Goal: Transaction & Acquisition: Purchase product/service

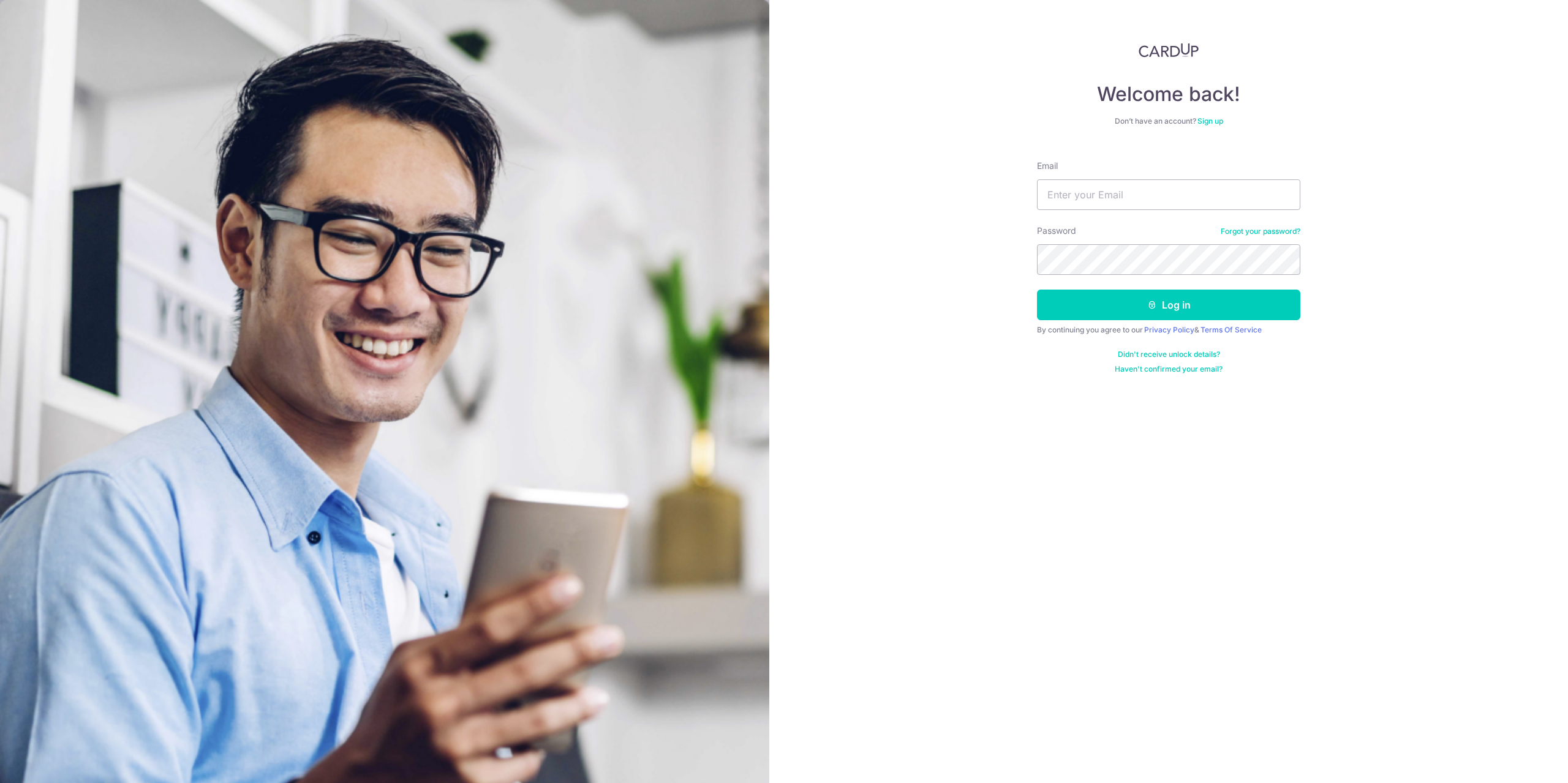
type input "algerang@gmail.com"
click at [1108, 305] on button "Log in" at bounding box center [1168, 305] width 263 height 31
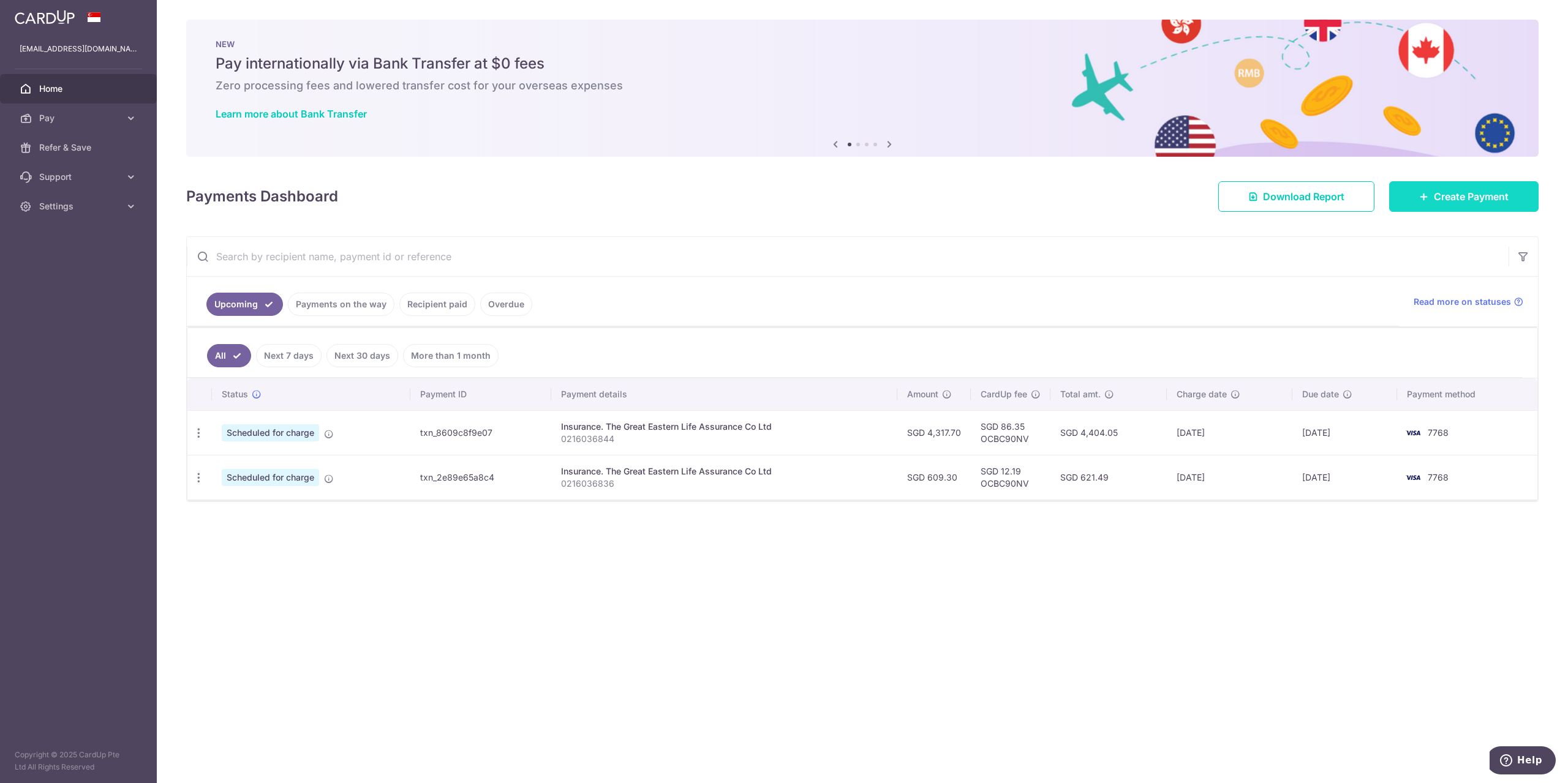
click at [1485, 197] on span "Create Payment" at bounding box center [1471, 197] width 75 height 15
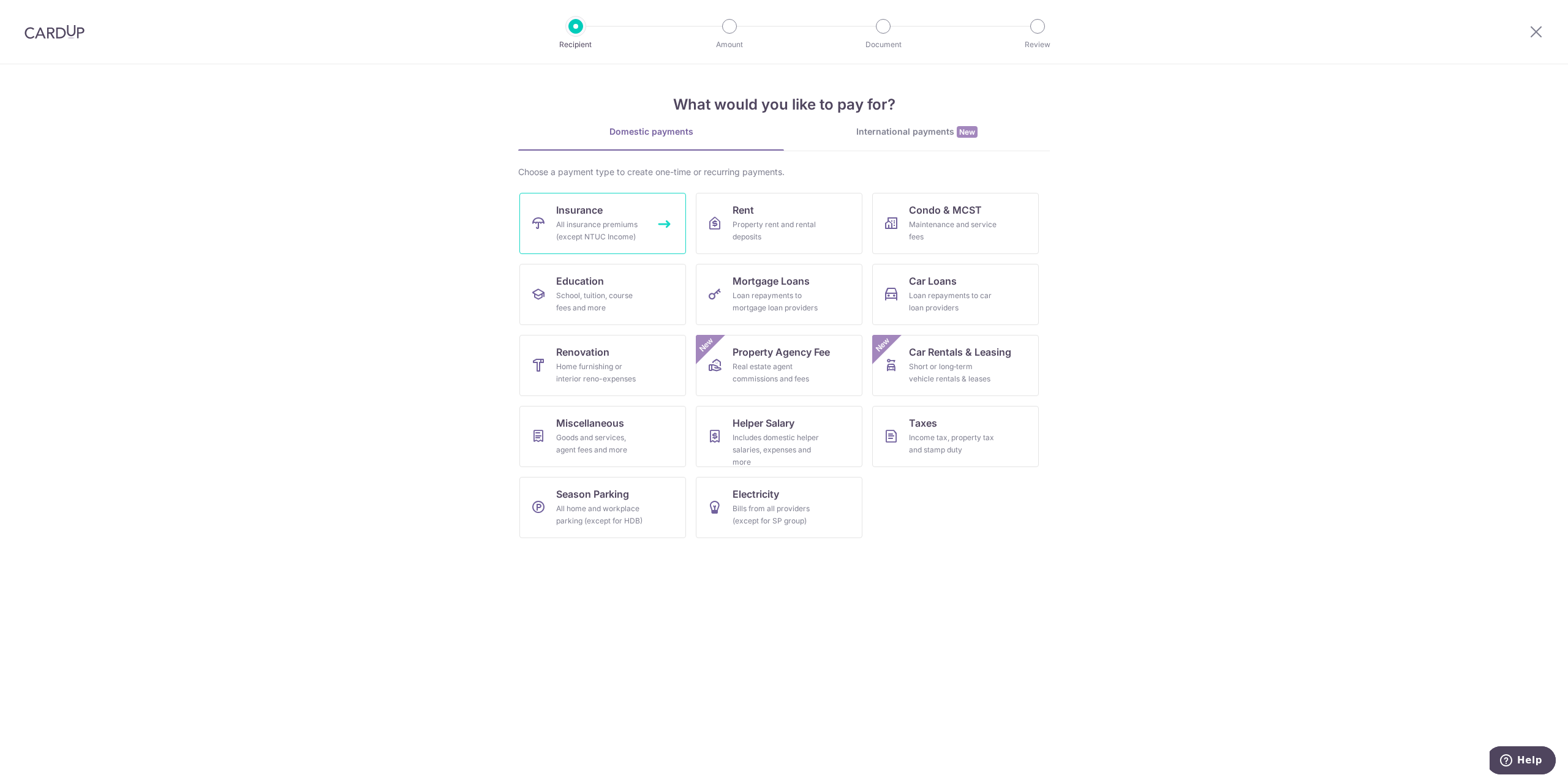
click at [610, 196] on link "Insurance All insurance premiums (except NTUC Income)" at bounding box center [603, 223] width 167 height 61
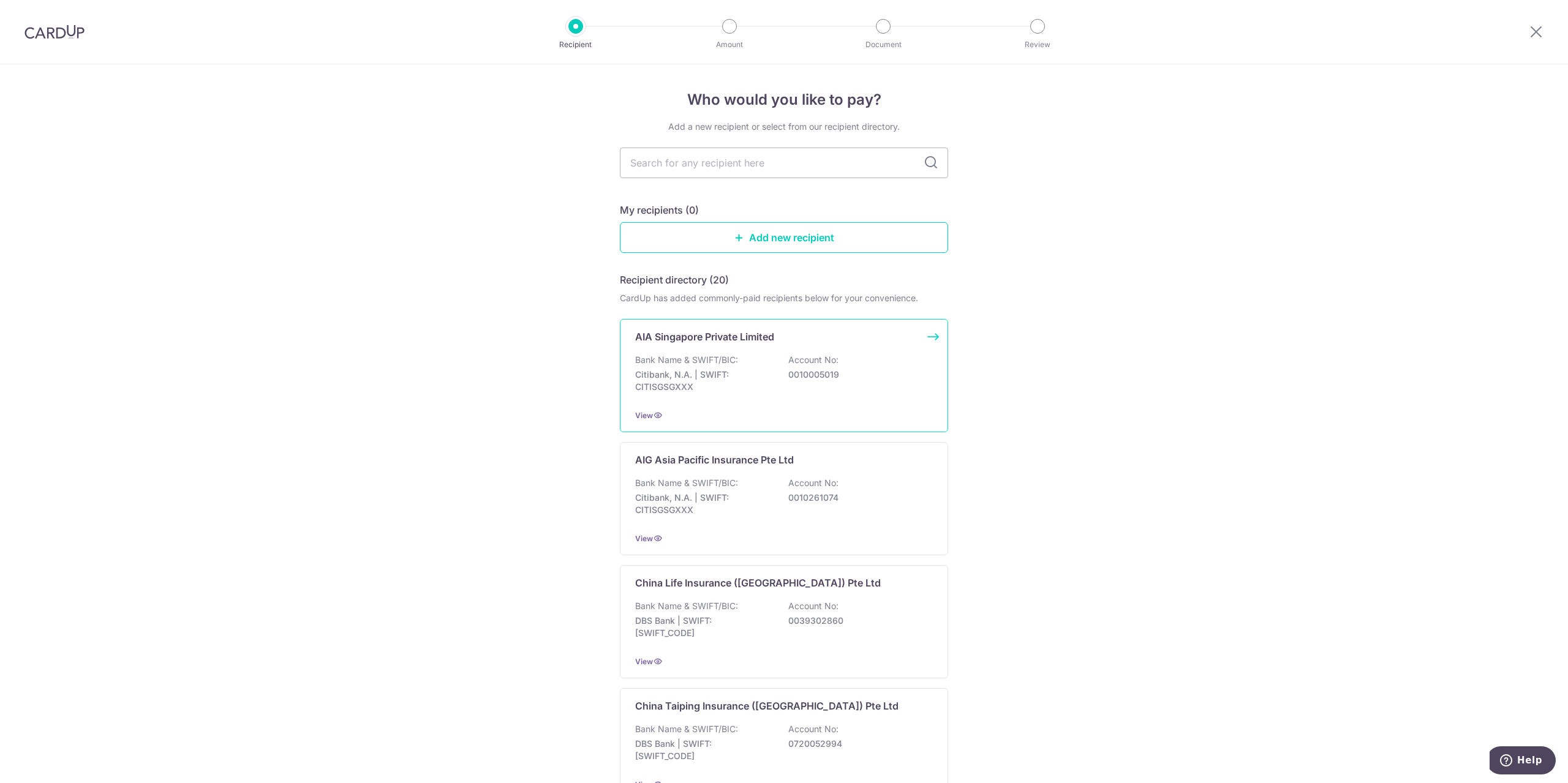
click at [732, 365] on p "Bank Name & SWIFT/BIC:" at bounding box center [686, 359] width 103 height 12
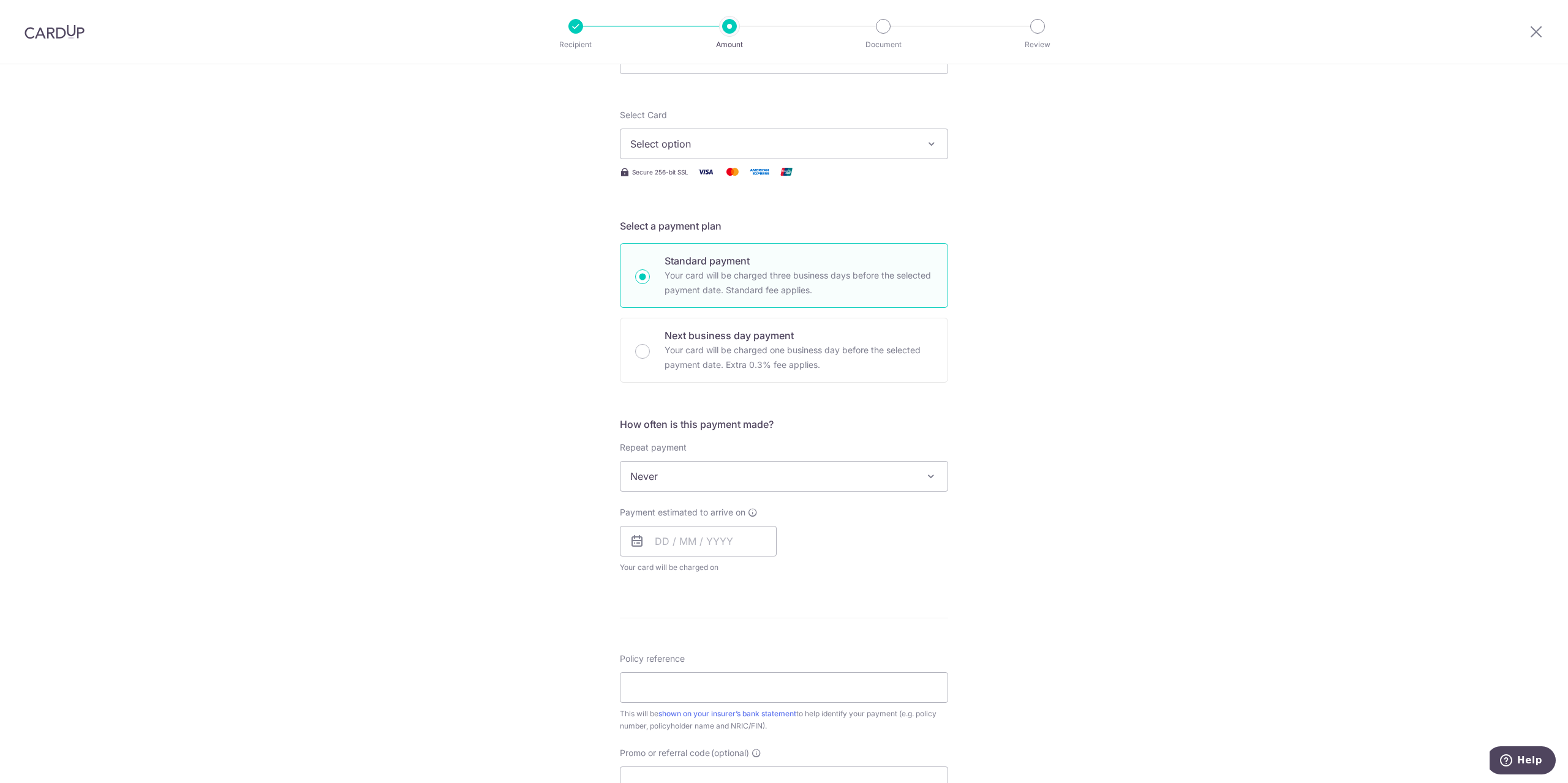
scroll to position [122, 0]
click at [749, 557] on div "Payment estimated to arrive on Your card will be charged on for the first payme…" at bounding box center [698, 539] width 157 height 67
click at [725, 544] on input "text" at bounding box center [698, 541] width 157 height 31
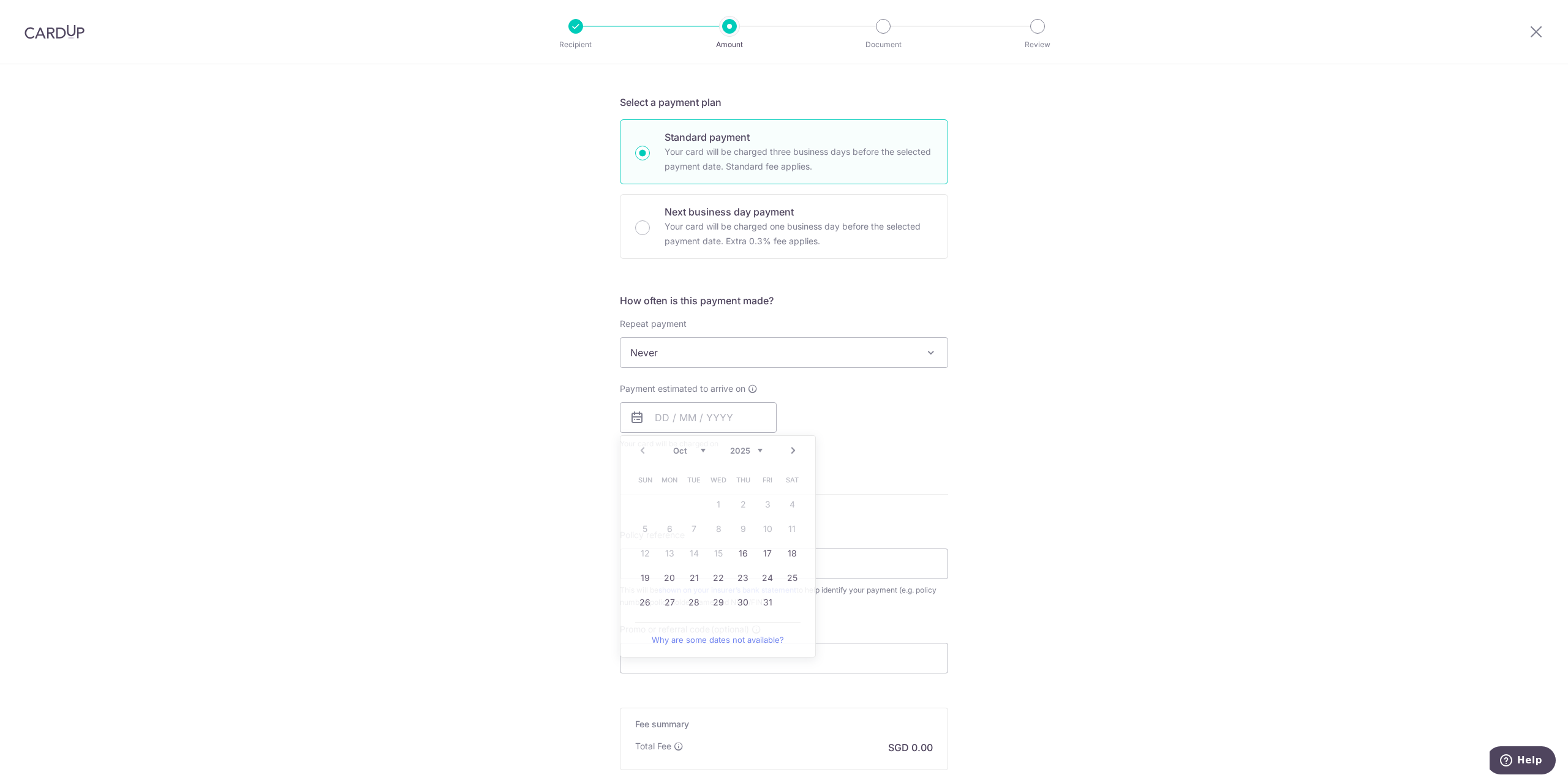
click at [969, 445] on div "Tell us more about your payment Enter payment amount SGD Select Card Select opt…" at bounding box center [784, 373] width 1568 height 1108
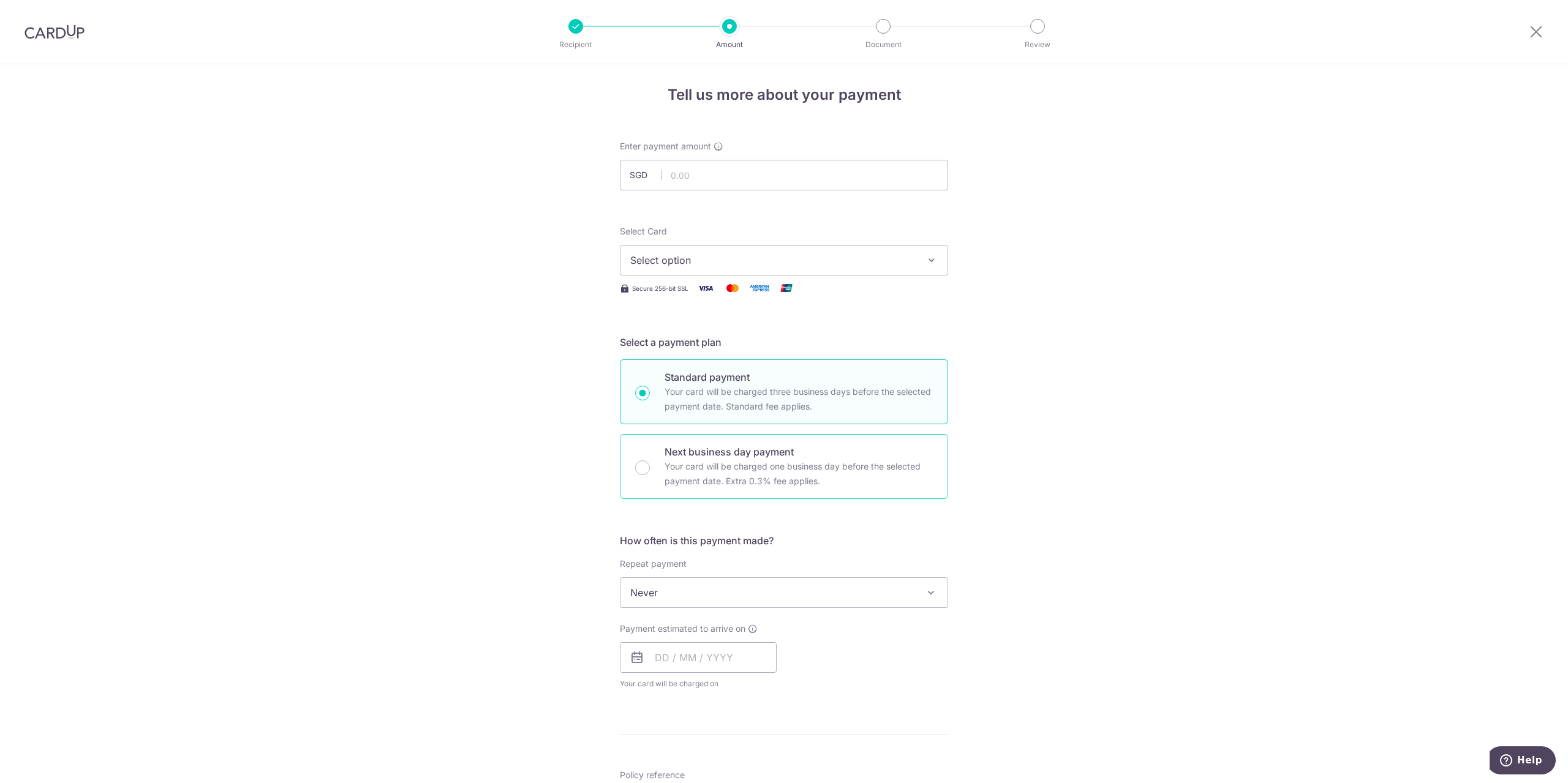
scroll to position [0, 0]
click at [56, 31] on img at bounding box center [55, 32] width 60 height 15
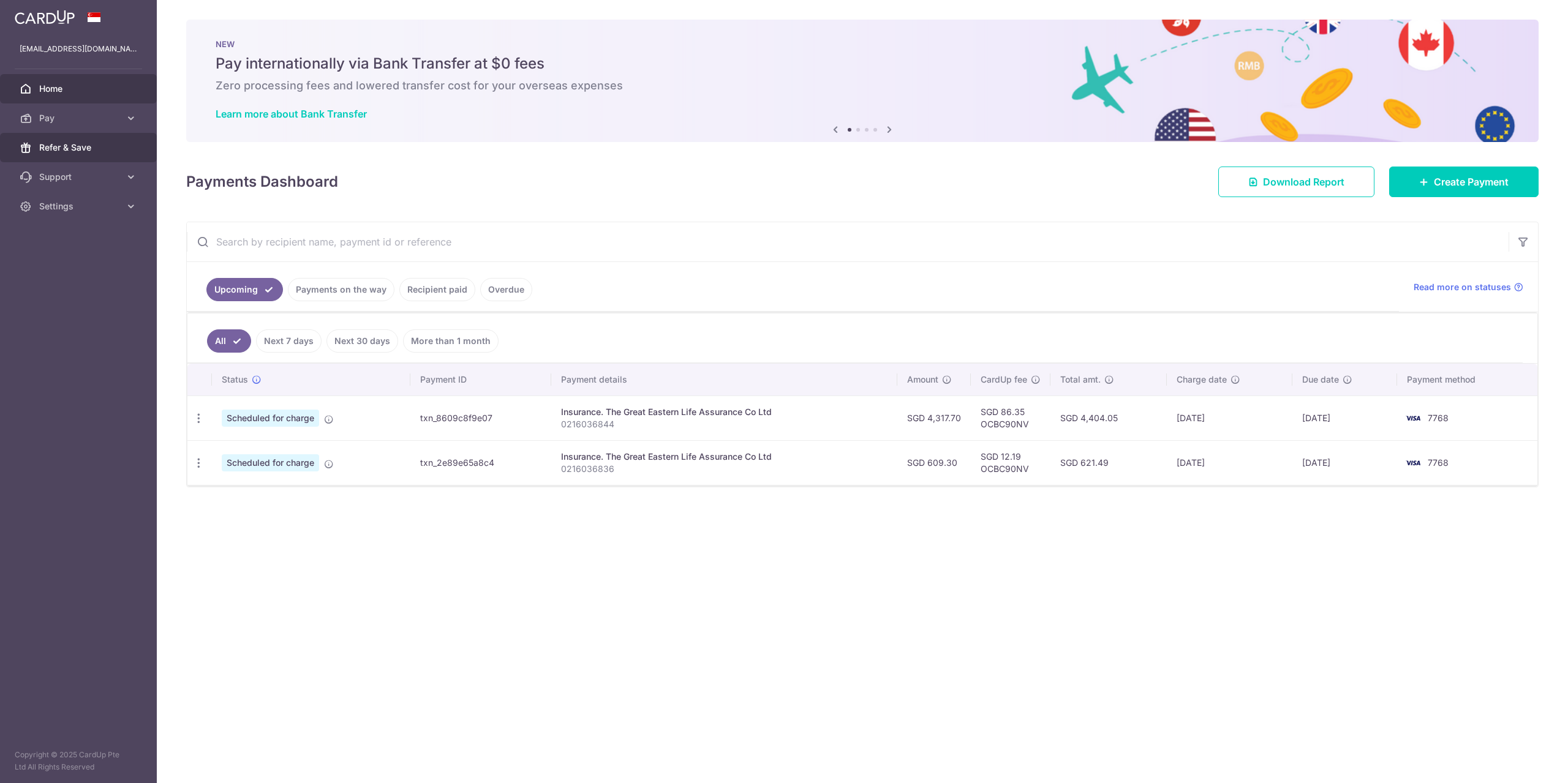
click at [92, 145] on span "Refer & Save" at bounding box center [79, 147] width 81 height 12
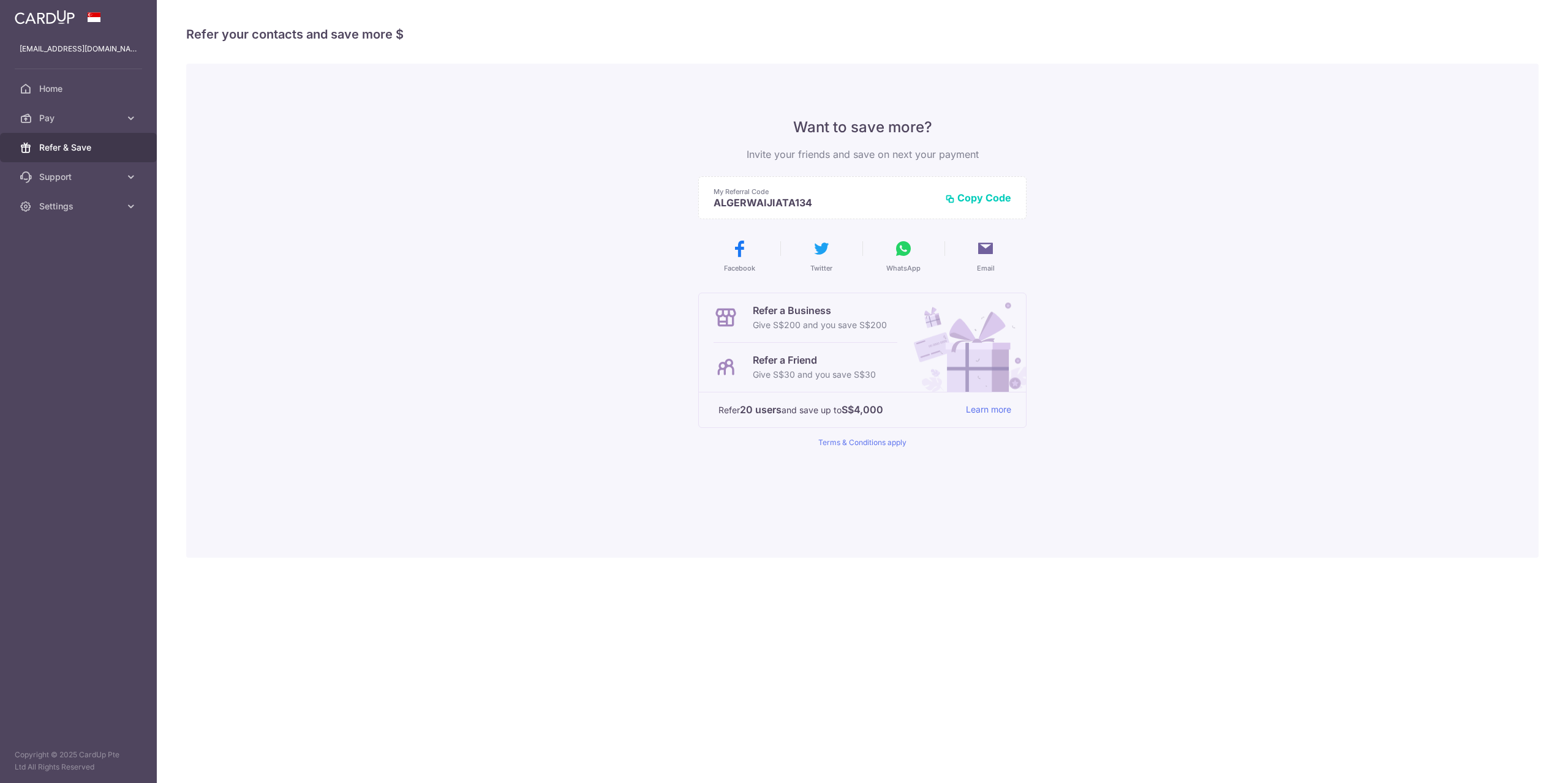
click at [916, 256] on button "WhatsApp" at bounding box center [903, 256] width 72 height 35
click at [42, 80] on link "Home" at bounding box center [78, 88] width 157 height 29
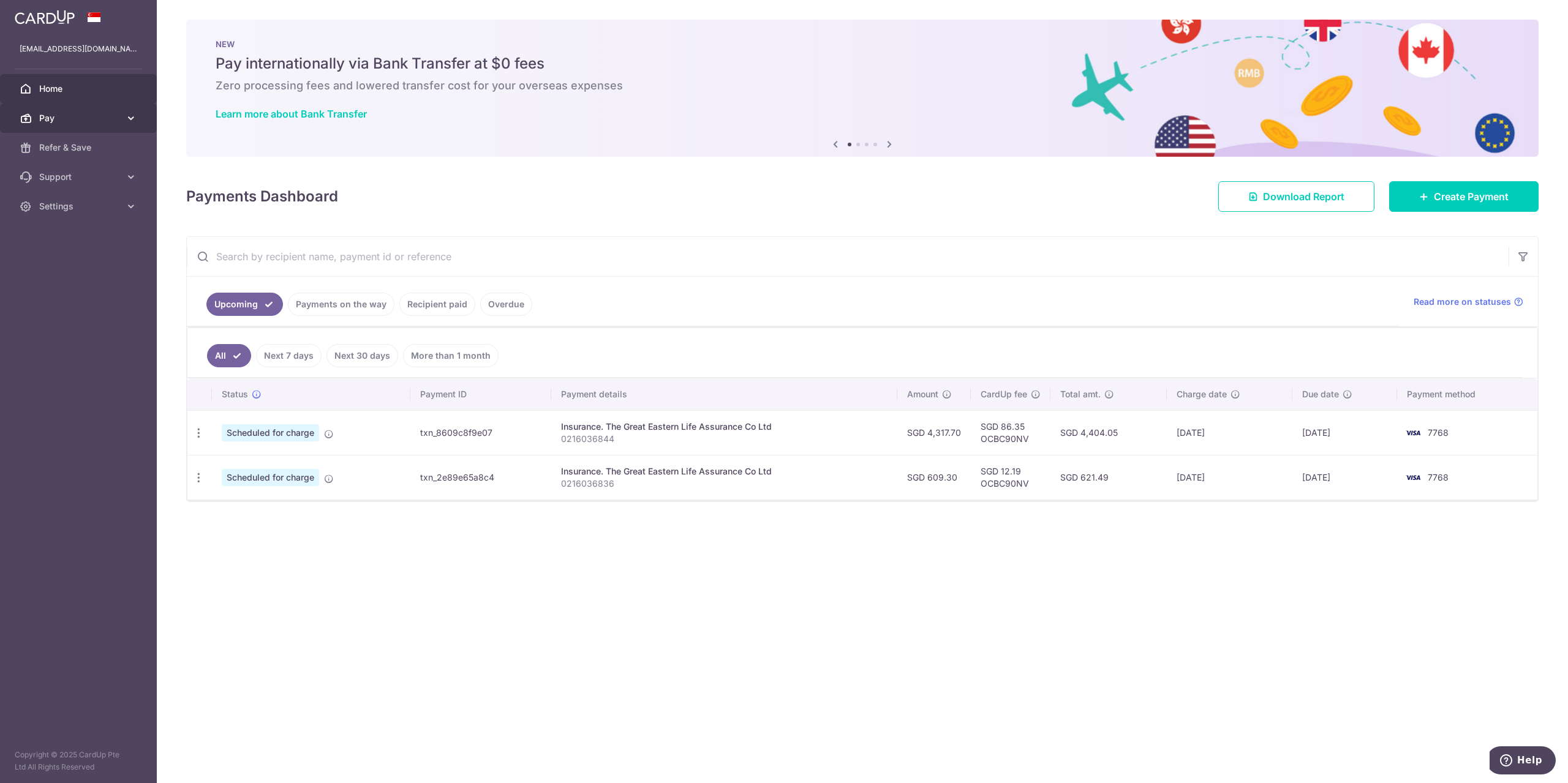
click at [56, 129] on link "Pay" at bounding box center [78, 118] width 157 height 29
click at [74, 148] on span "Payments" at bounding box center [79, 147] width 81 height 12
